Goal: Check status

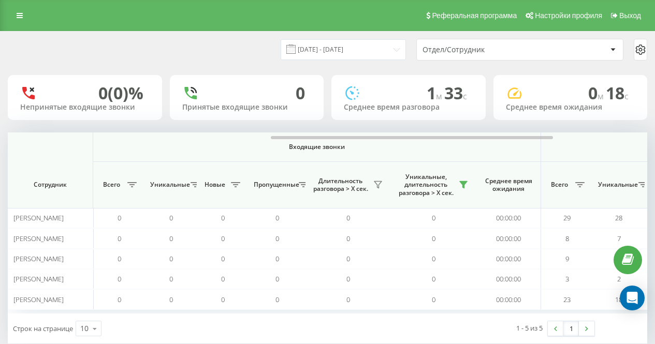
click at [249, 39] on div "[DATE] - [DATE] Отдел/Сотрудник" at bounding box center [327, 50] width 639 height 22
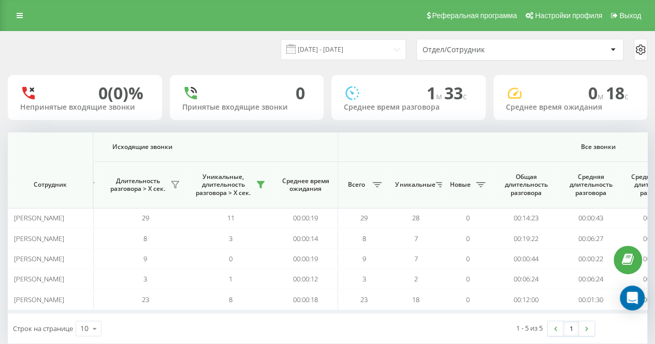
click at [249, 39] on div "[DATE] - [DATE] Отдел/Сотрудник" at bounding box center [327, 50] width 639 height 22
click at [223, 63] on div "[DATE] - [DATE] Отдел/Сотрудник" at bounding box center [328, 50] width 654 height 36
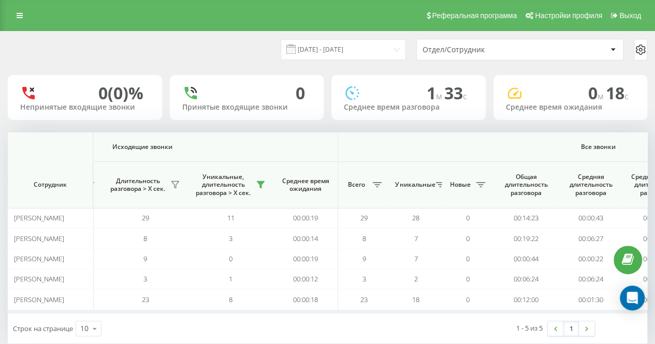
click at [194, 35] on div "[DATE] - [DATE] Отдел/Сотрудник" at bounding box center [328, 50] width 654 height 36
click at [204, 50] on div "[DATE] - [DATE] Отдел/Сотрудник" at bounding box center [327, 50] width 639 height 22
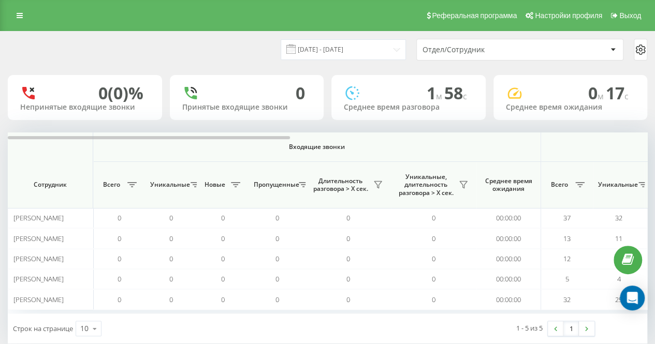
click at [255, 43] on div "[DATE] - [DATE] Отдел/Сотрудник" at bounding box center [327, 50] width 639 height 22
